Goal: Information Seeking & Learning: Learn about a topic

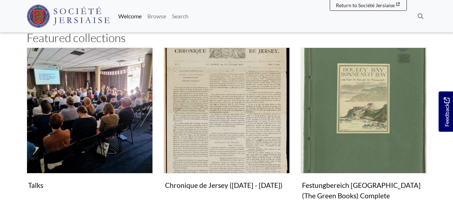
scroll to position [409, 0]
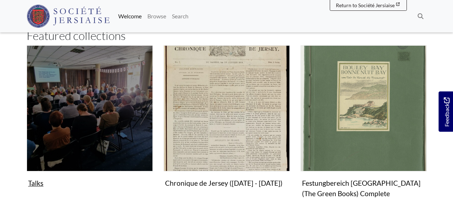
click at [92, 148] on img "Subcollection" at bounding box center [90, 108] width 126 height 126
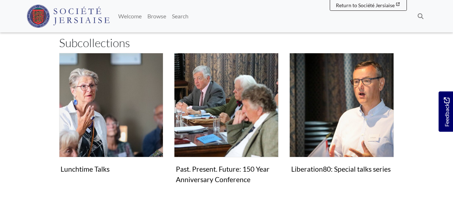
scroll to position [100, 0]
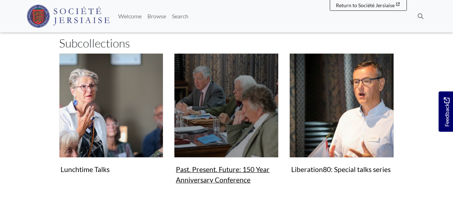
click at [237, 118] on img "Subcollection" at bounding box center [226, 105] width 105 height 105
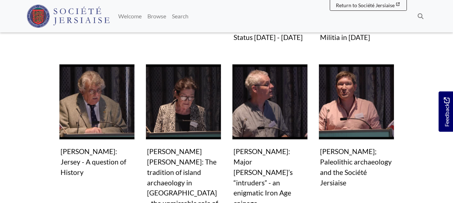
scroll to position [356, 0]
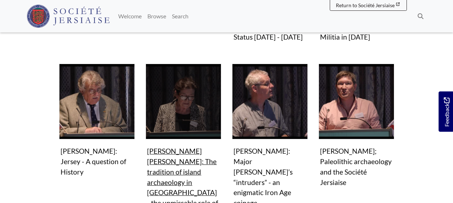
click at [189, 160] on figure "Video & audio Marie Yvane Daire: The tradition of island archaeology in Brittan…" at bounding box center [184, 147] width 76 height 167
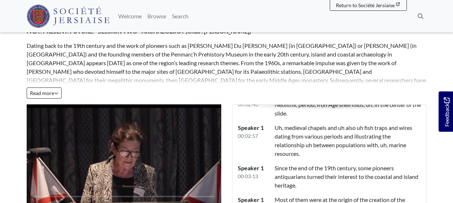
scroll to position [426, 0]
